Goal: Check status: Check status

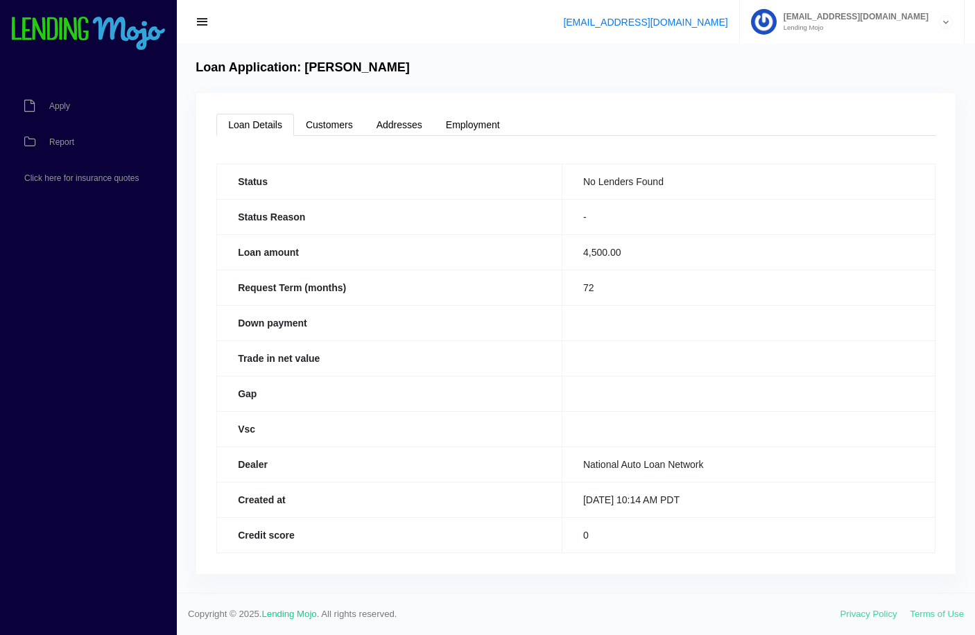
click at [593, 528] on td "0" at bounding box center [748, 534] width 373 height 35
click at [269, 117] on link "Loan Details" at bounding box center [255, 125] width 78 height 22
click at [325, 122] on link "Customers" at bounding box center [329, 125] width 71 height 22
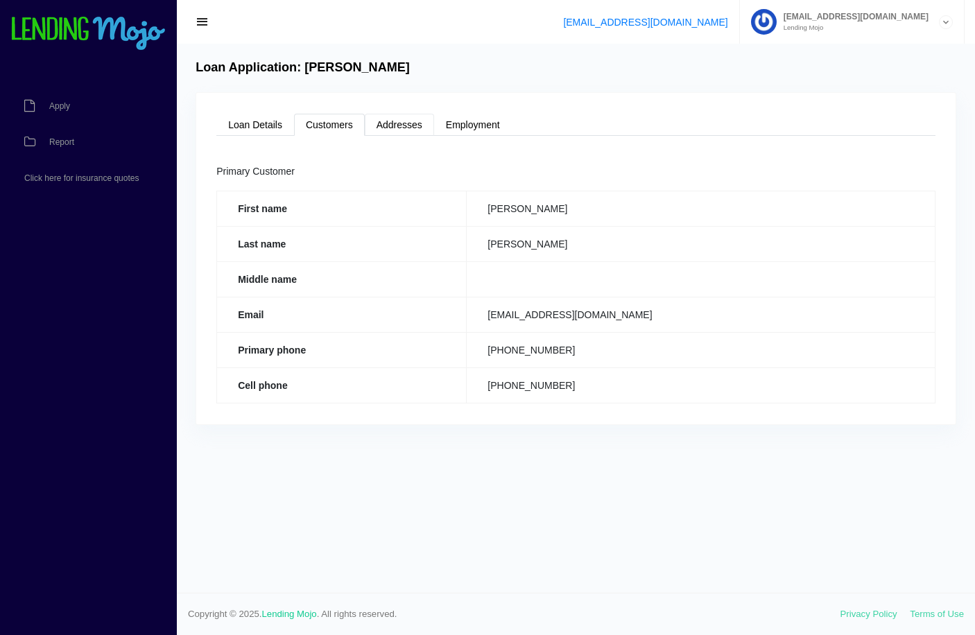
click at [427, 132] on link "Addresses" at bounding box center [399, 125] width 69 height 22
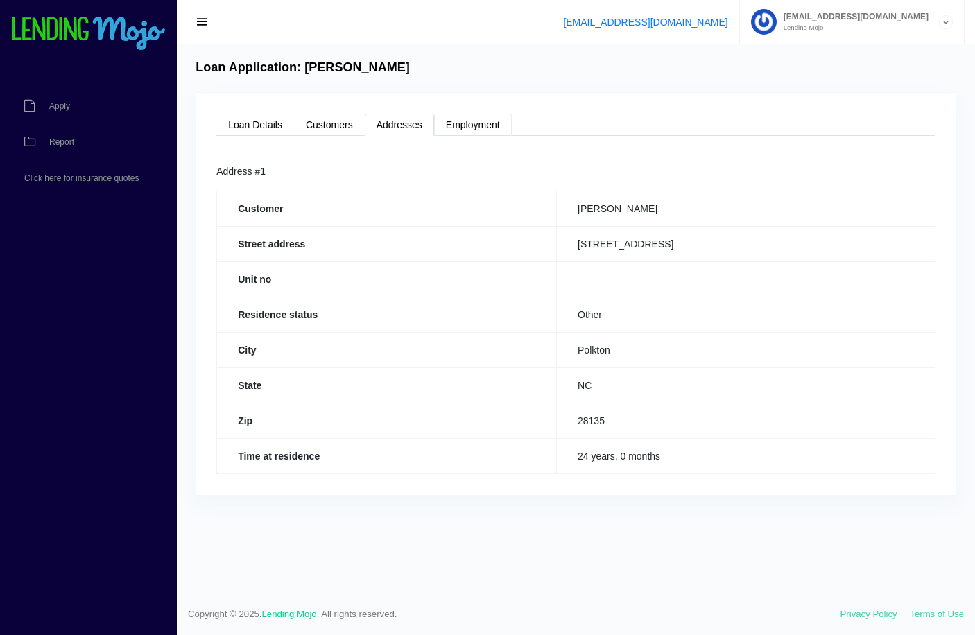
click at [465, 130] on link "Employment" at bounding box center [473, 125] width 78 height 22
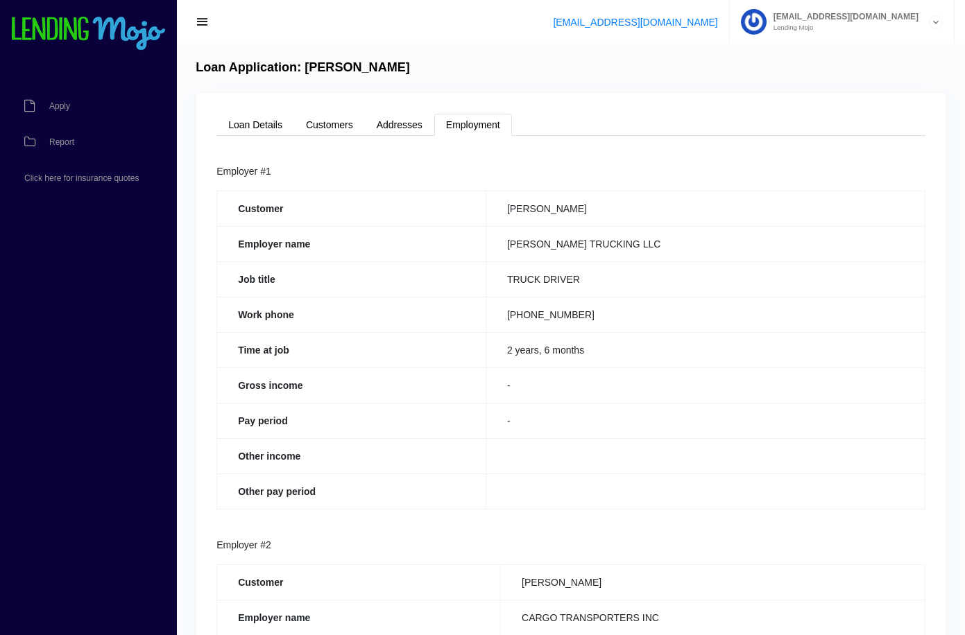
click at [202, 28] on span "button" at bounding box center [203, 22] width 14 height 15
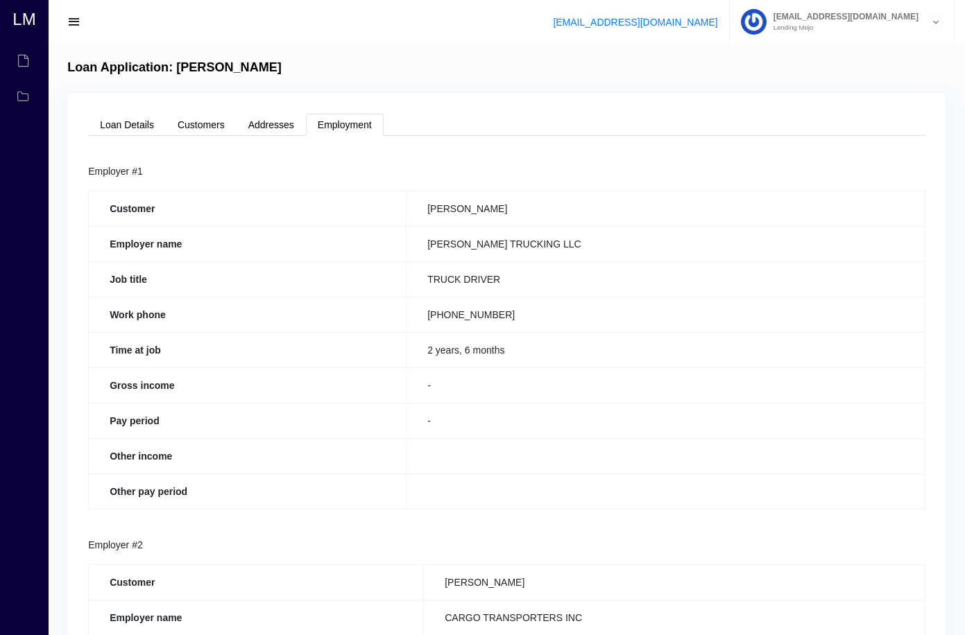
click at [83, 26] on button "button" at bounding box center [74, 21] width 31 height 19
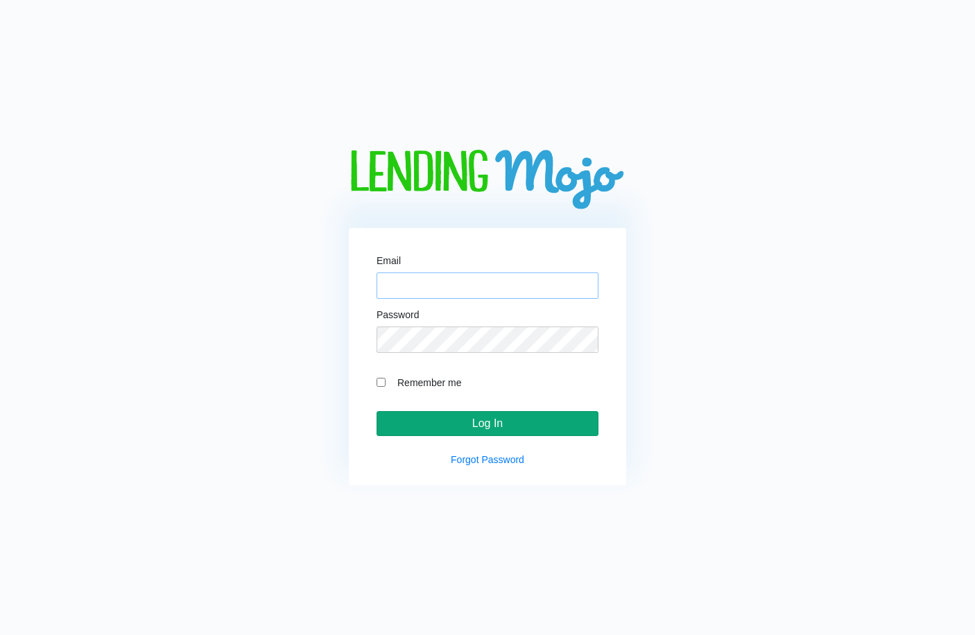
type input "[EMAIL_ADDRESS][DOMAIN_NAME]"
click at [562, 433] on input "Log In" at bounding box center [488, 423] width 222 height 25
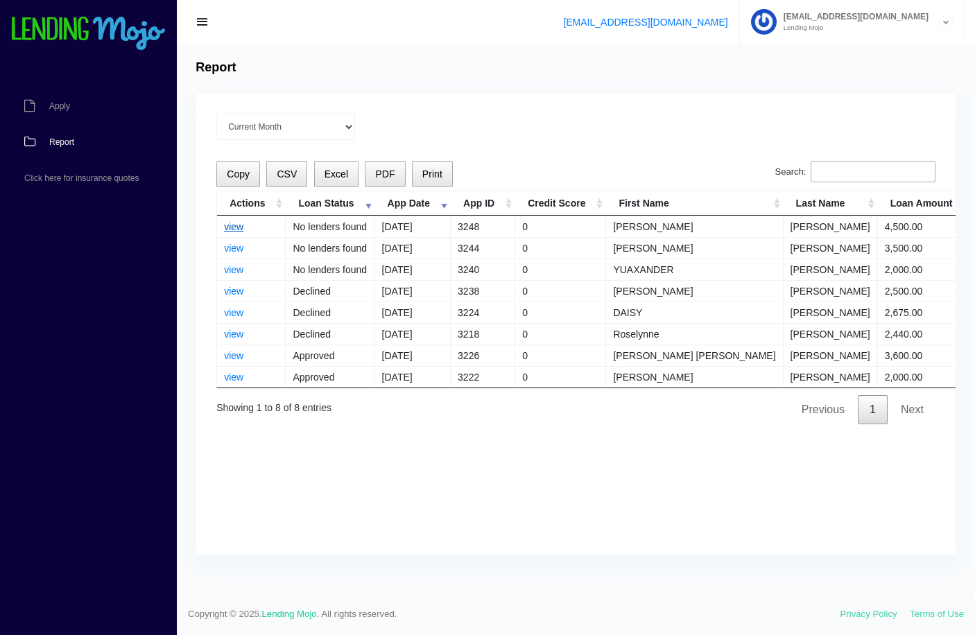
click at [232, 226] on link "view" at bounding box center [233, 226] width 19 height 11
